Goal: Task Accomplishment & Management: Complete application form

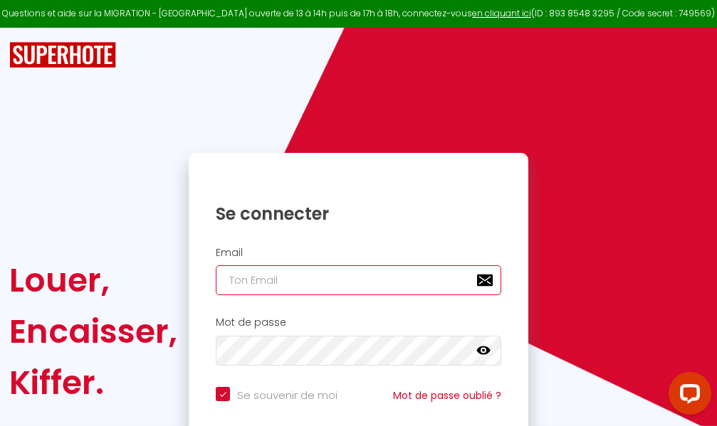
click at [421, 282] on input "email" at bounding box center [358, 280] width 285 height 30
type input "m"
checkbox input "true"
type input "ma"
checkbox input "true"
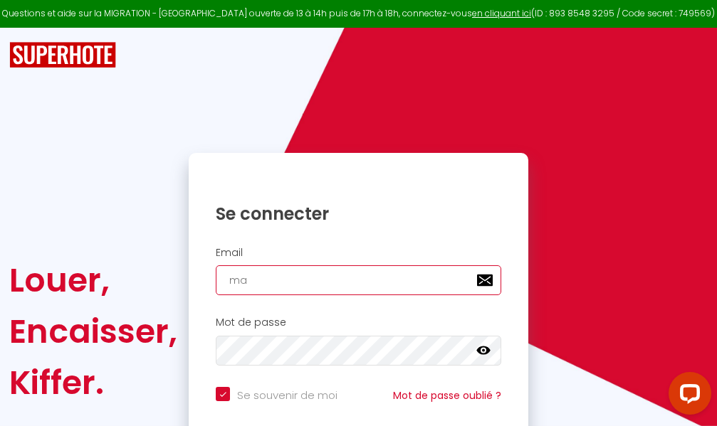
type input "mar"
checkbox input "true"
type input "marc"
checkbox input "true"
type input "marcd"
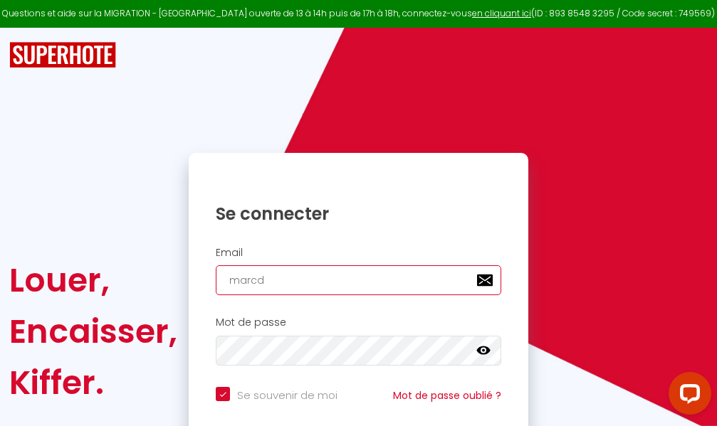
checkbox input "true"
type input "marcdp"
checkbox input "true"
type input "marcdpo"
checkbox input "true"
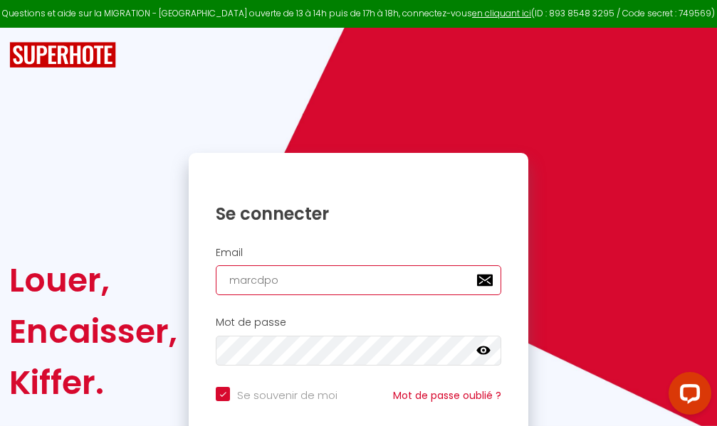
type input "marcdpoz"
checkbox input "true"
type input "marcdpoz."
checkbox input "true"
type input "marcdpoz.l"
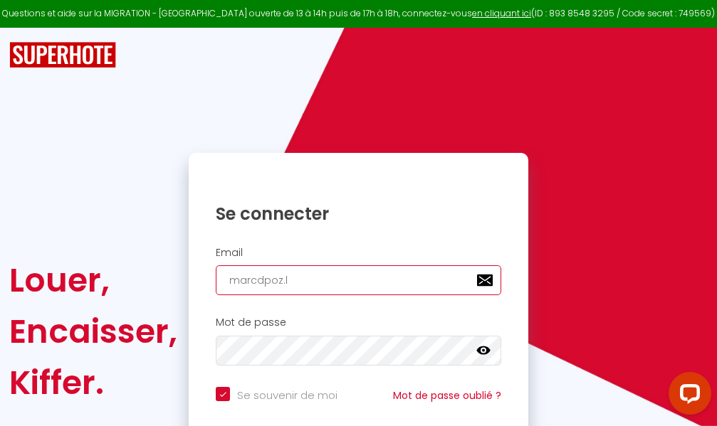
checkbox input "true"
type input "marcdpoz.lo"
checkbox input "true"
type input "marcdpoz.loc"
checkbox input "true"
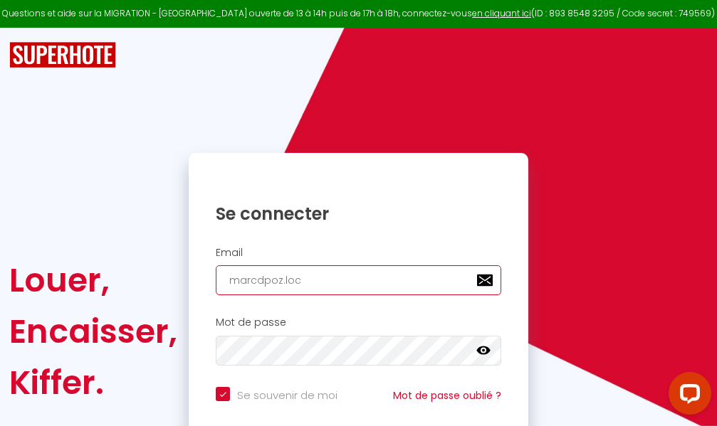
type input "marcdpoz.loca"
checkbox input "true"
type input "marcdpoz.locat"
checkbox input "true"
type input "marcdpoz.locati"
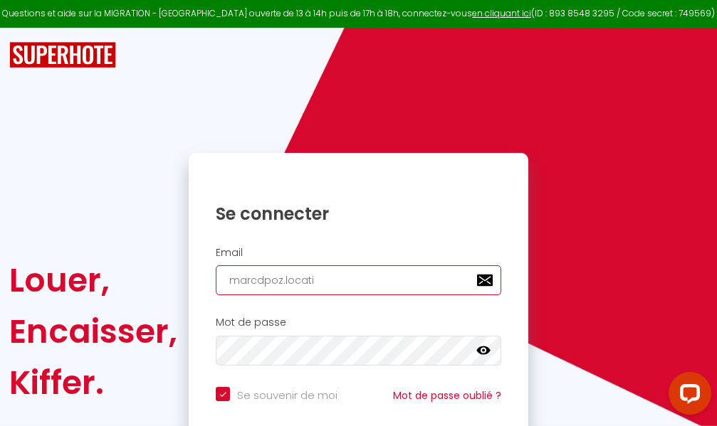
checkbox input "true"
type input "marcdpoz.locatio"
checkbox input "true"
type input "marcdpoz.location"
checkbox input "true"
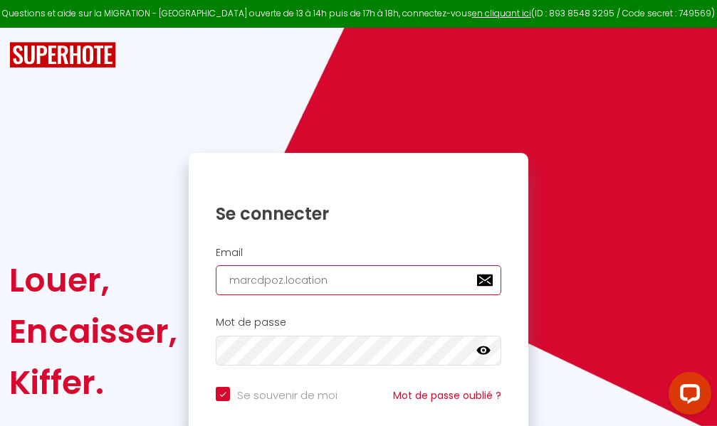
type input "marcdpoz.location@"
checkbox input "true"
type input "marcdpoz.location@g"
checkbox input "true"
type input "marcdpoz.location@gm"
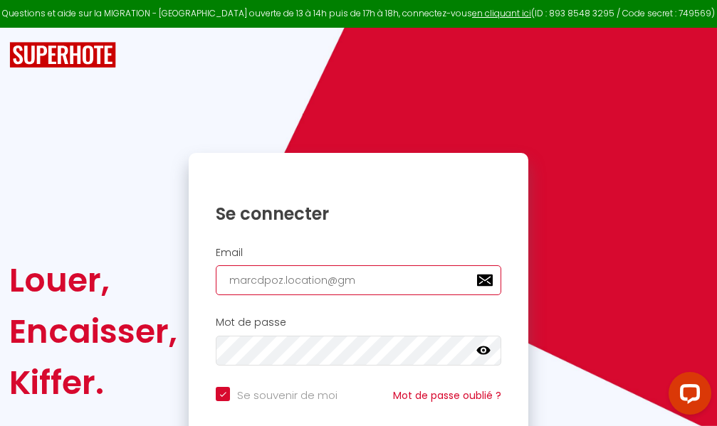
checkbox input "true"
type input "marcdpoz.location@gma"
checkbox input "true"
type input "marcdpoz.location@gmai"
checkbox input "true"
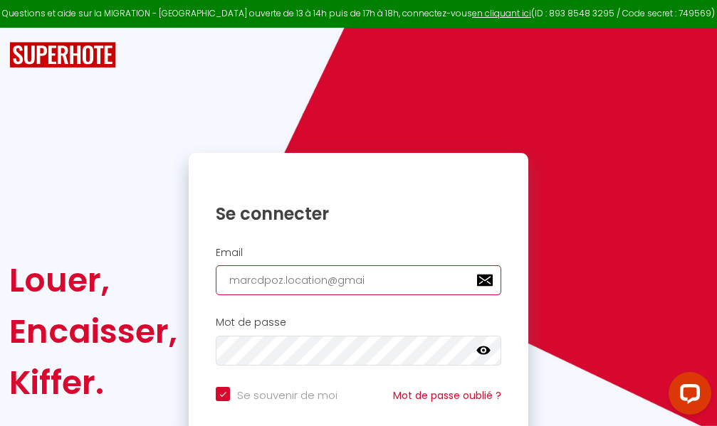
type input "[EMAIL_ADDRESS]"
checkbox input "true"
type input "[EMAIL_ADDRESS]."
checkbox input "true"
type input "marcdpoz.location@gmail.c"
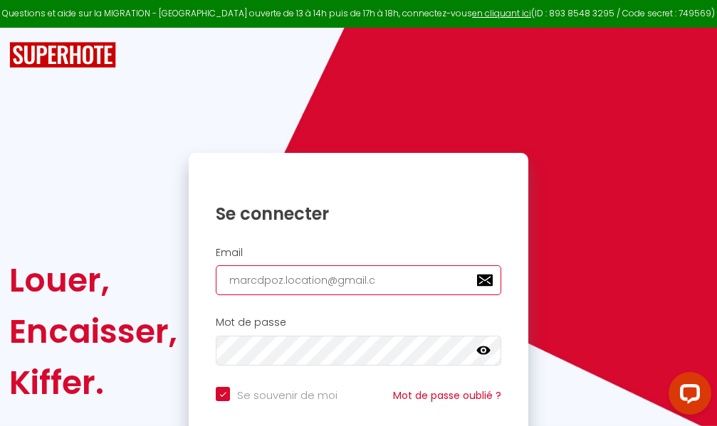
checkbox input "true"
type input "[EMAIL_ADDRESS][DOMAIN_NAME]"
checkbox input "true"
type input "[EMAIL_ADDRESS][DOMAIN_NAME]"
checkbox input "true"
